Goal: Understand process/instructions

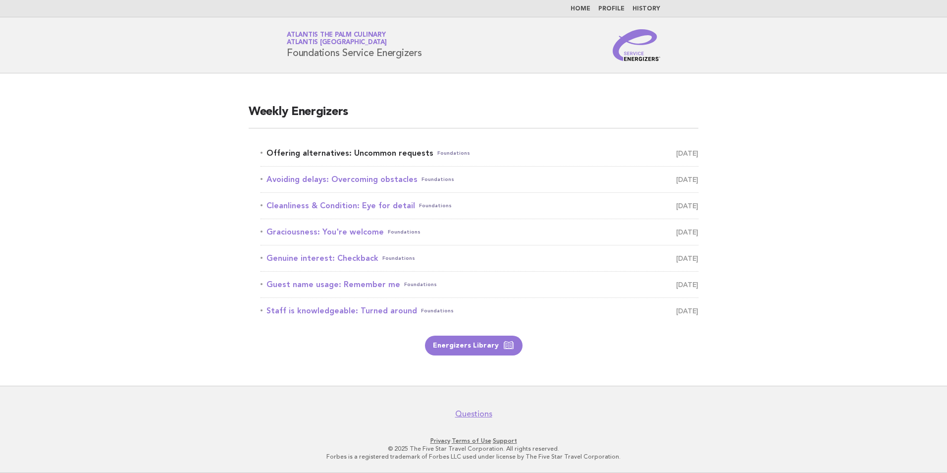
click at [330, 150] on link "Offering alternatives: Uncommon requests Foundations [DATE]" at bounding box center [480, 153] width 438 height 14
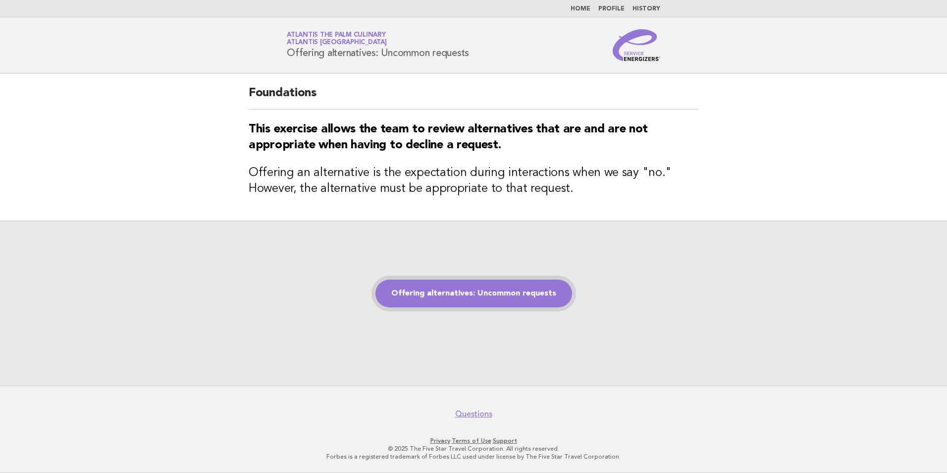
click at [534, 298] on link "Offering alternatives: Uncommon requests" at bounding box center [474, 293] width 197 height 28
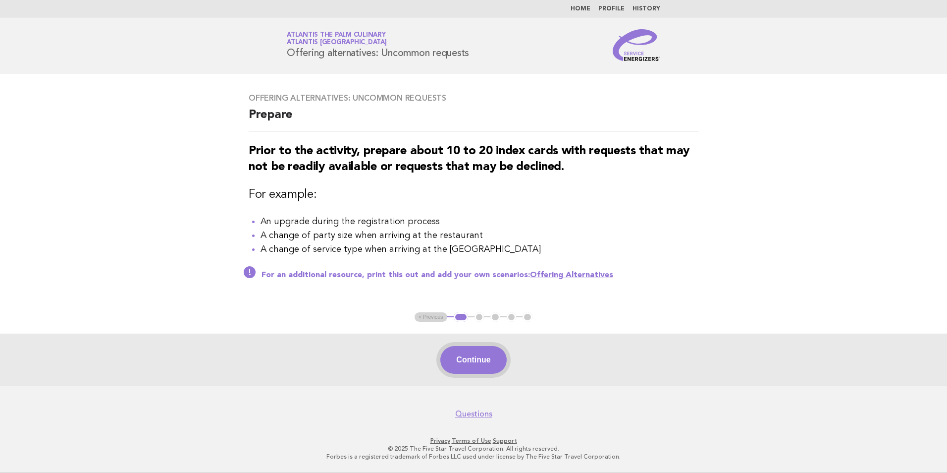
click at [480, 359] on button "Continue" at bounding box center [474, 360] width 66 height 28
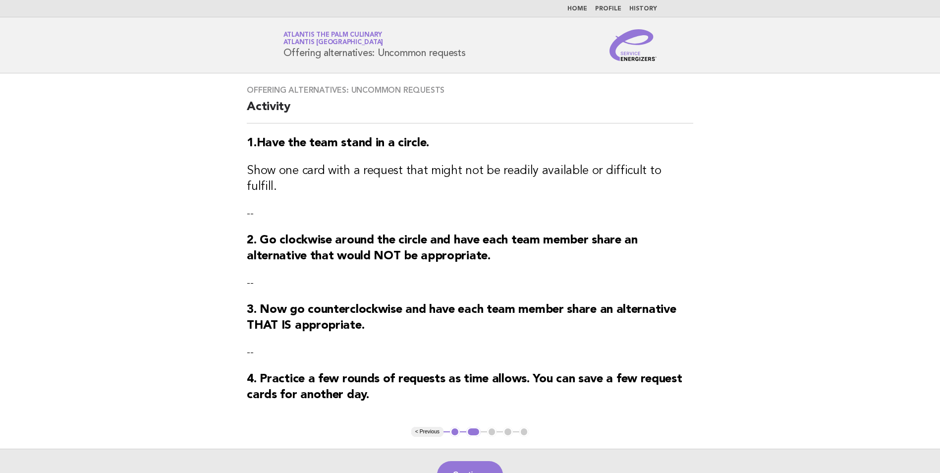
click at [482, 461] on button "Continue" at bounding box center [470, 475] width 66 height 28
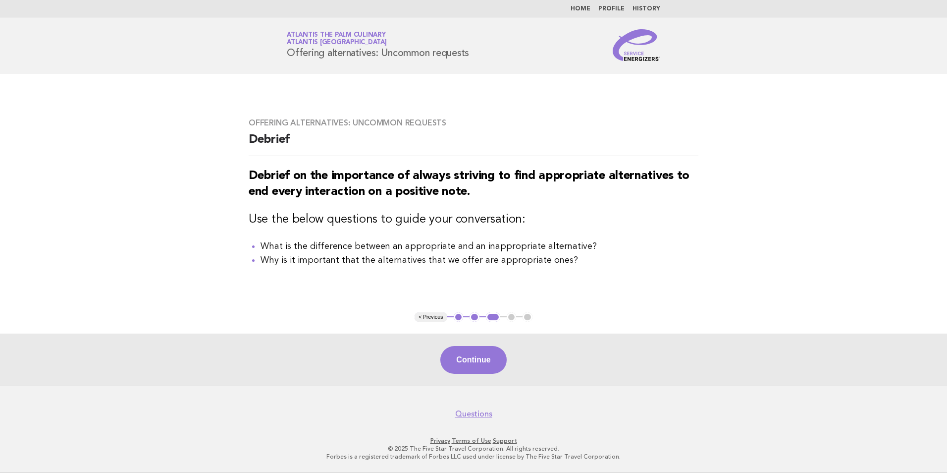
click at [469, 373] on button "Continue" at bounding box center [474, 360] width 66 height 28
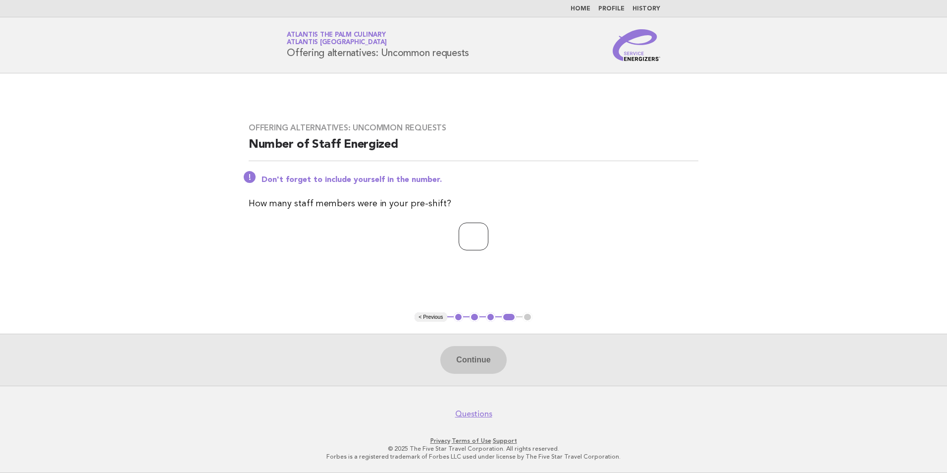
click at [480, 235] on input "number" at bounding box center [474, 236] width 30 height 28
type input "**"
click at [481, 366] on button "Continue" at bounding box center [474, 360] width 66 height 28
